Goal: Task Accomplishment & Management: Manage account settings

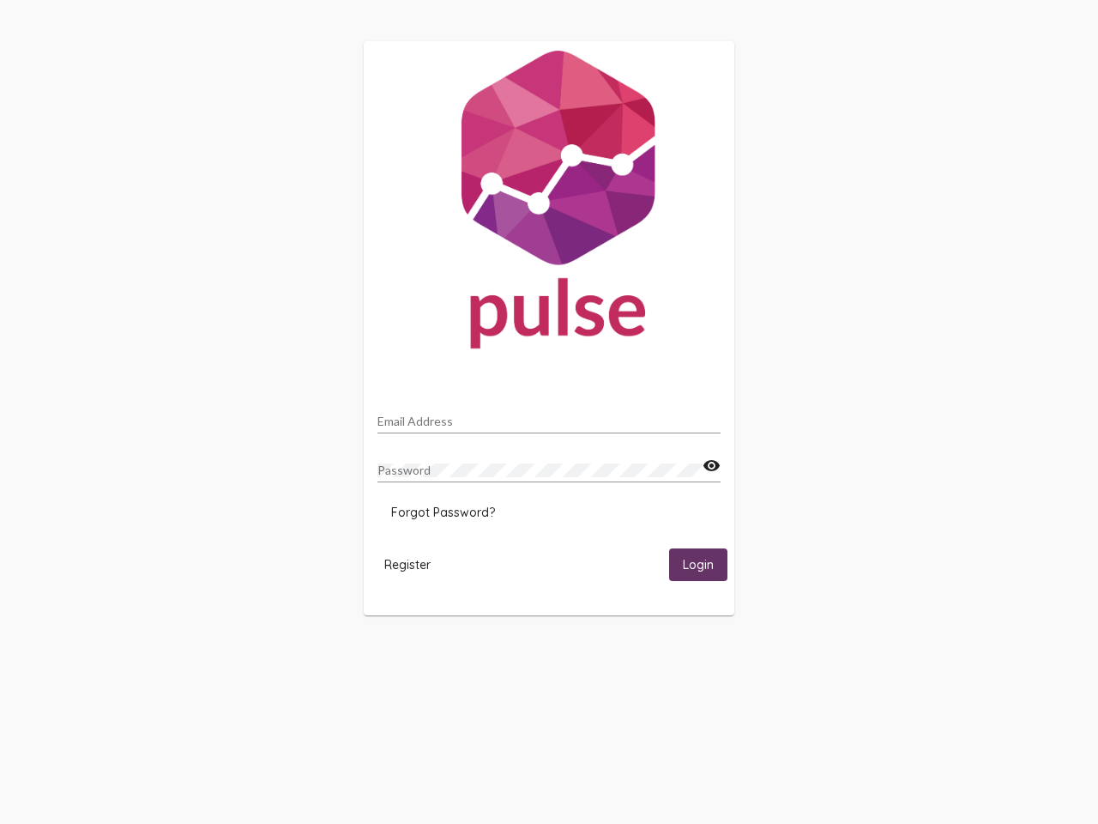
click at [549, 416] on input "Email Address" at bounding box center [548, 421] width 343 height 14
click at [711, 466] on mat-icon "visibility" at bounding box center [712, 466] width 18 height 21
click at [443, 512] on span "Forgot Password?" at bounding box center [443, 511] width 104 height 15
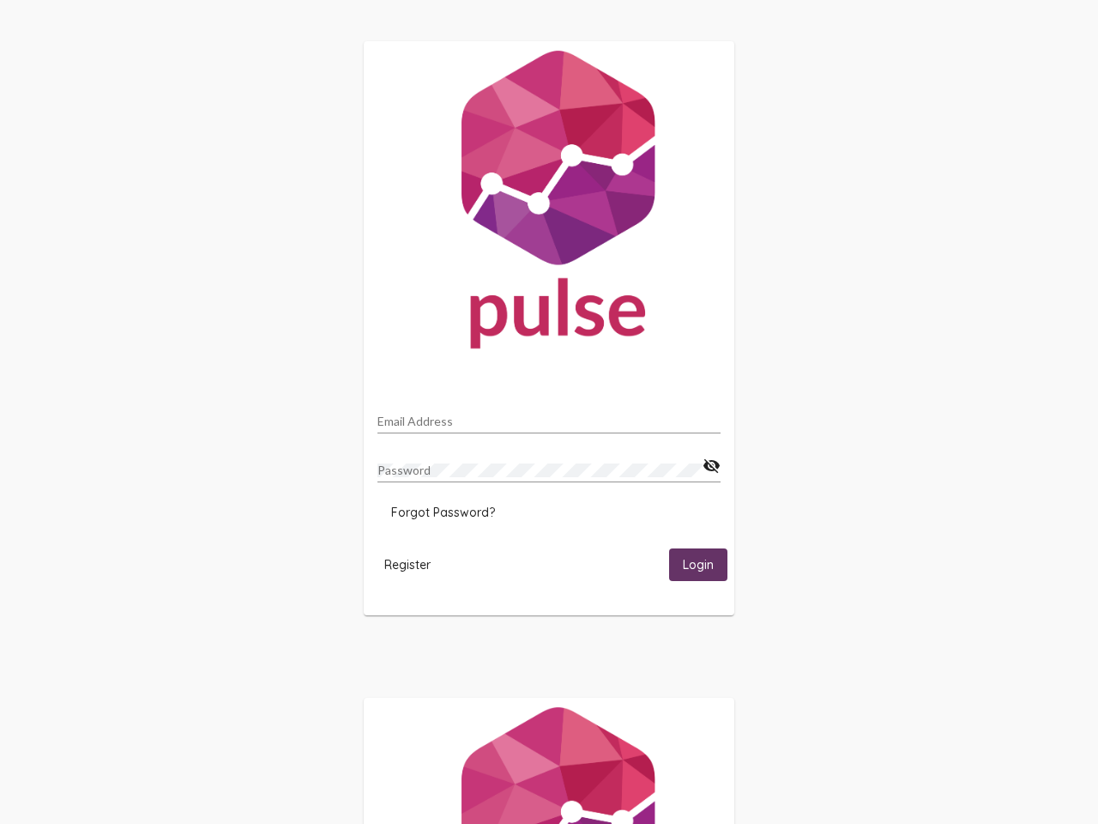
click at [407, 564] on span "Register" at bounding box center [407, 564] width 46 height 15
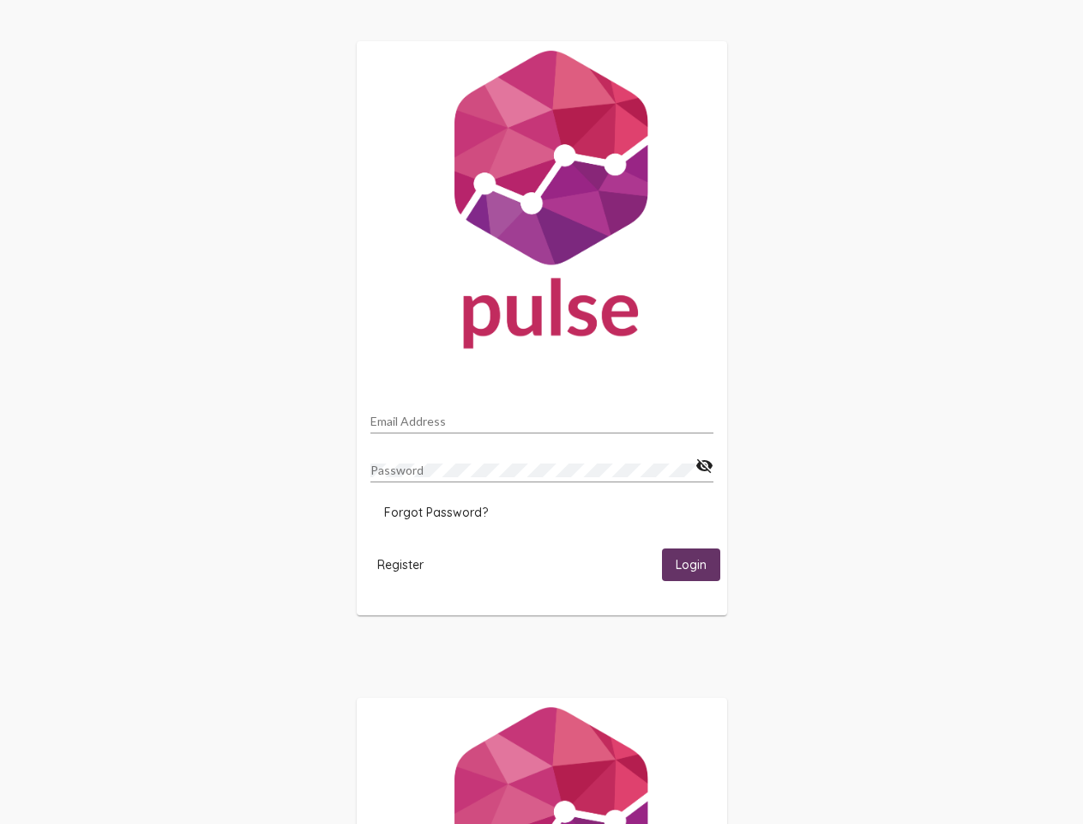
click at [698, 564] on span "Login" at bounding box center [691, 565] width 31 height 15
